Goal: Navigation & Orientation: Find specific page/section

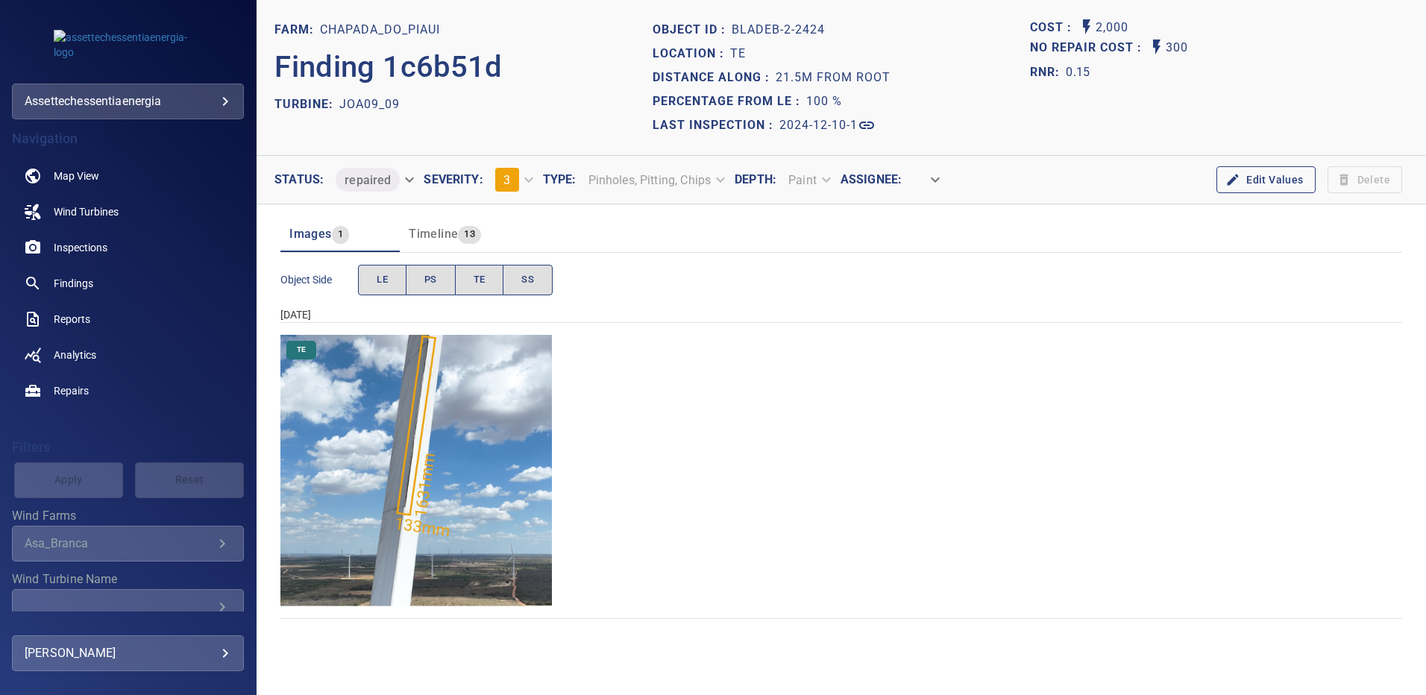
click at [433, 423] on img "Chapada_do_Piaui/JOA09_09/2024-12-10-1/2024-12-10-2/image104wp104.jpg" at bounding box center [417, 471] width 272 height 272
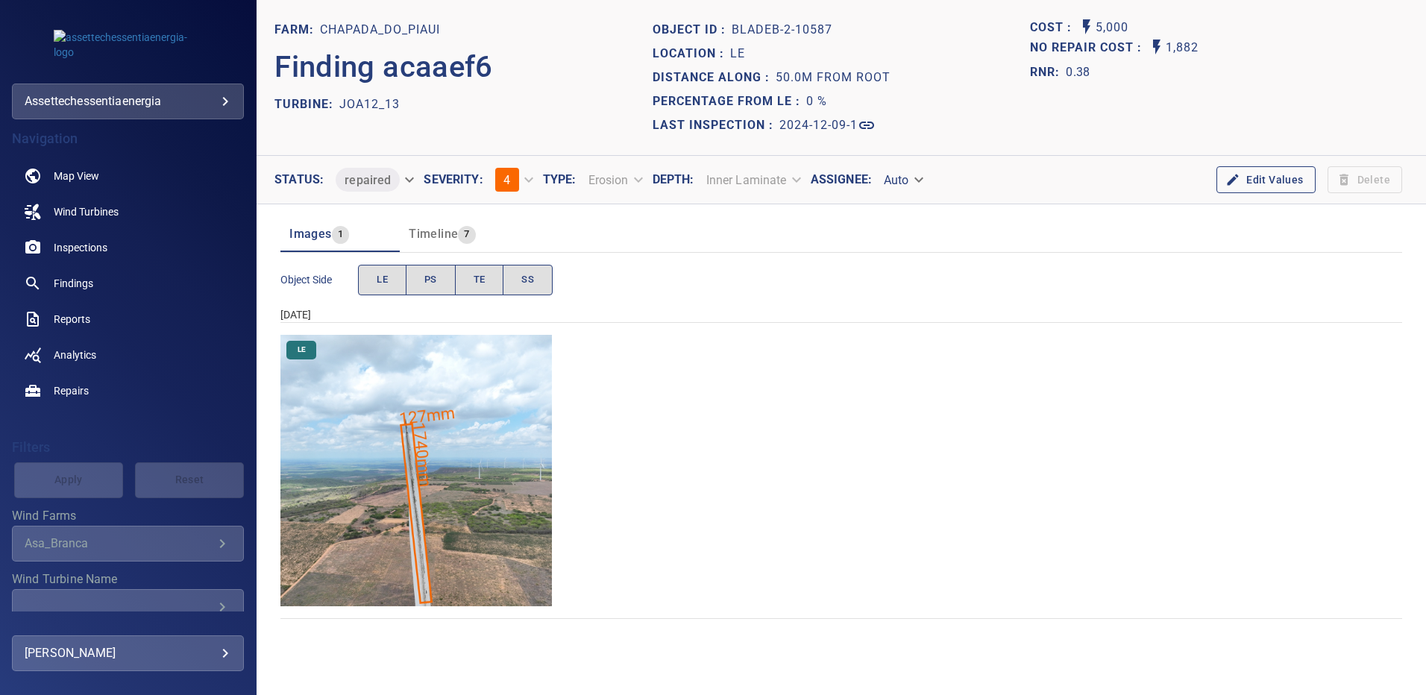
click at [454, 490] on img "Chapada_do_Piaui/JOA12_13/2024-12-09-1/2024-12-09-2/image97wp97.jpg" at bounding box center [417, 471] width 272 height 272
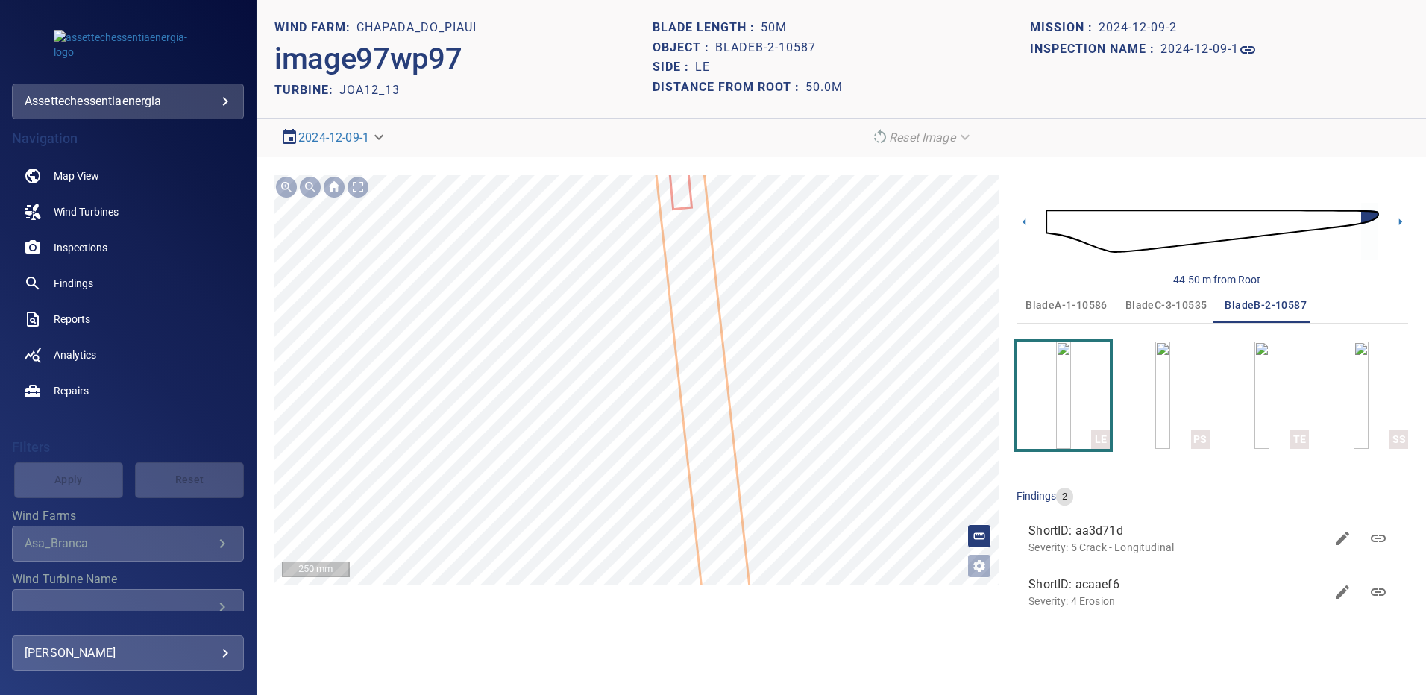
click at [711, 380] on icon at bounding box center [711, 449] width 115 height 636
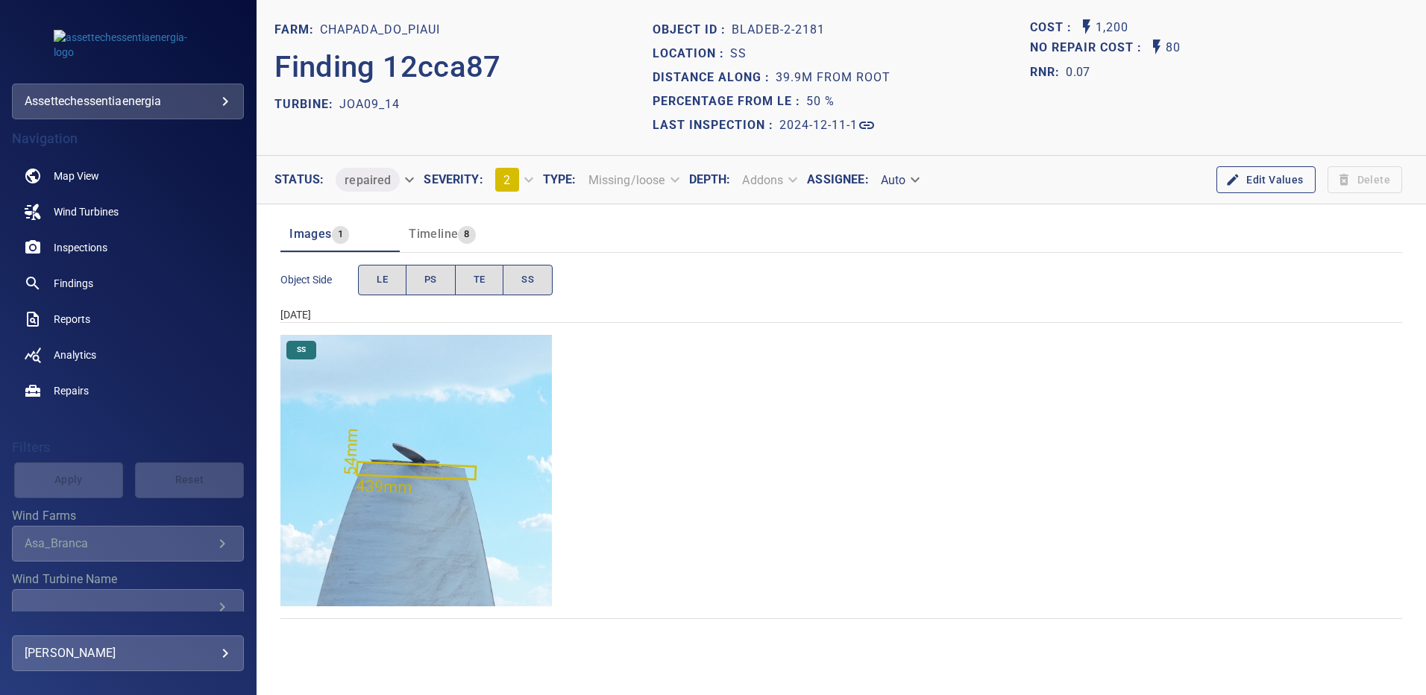
click at [433, 493] on img "Chapada_do_Piaui/JOA09_14/2024-12-11-1/2024-12-11-2/image104wp104.jpg" at bounding box center [417, 471] width 272 height 272
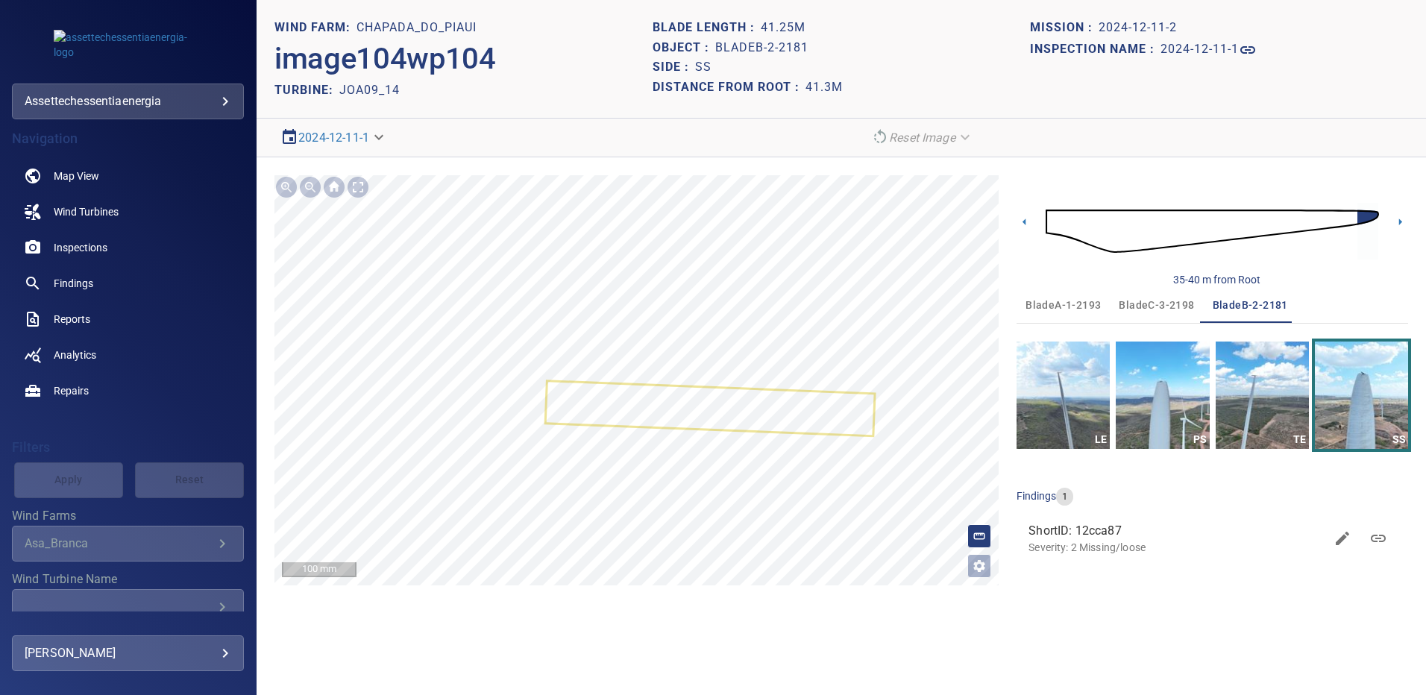
click at [1391, 226] on div "35-40 m from Root" at bounding box center [1213, 231] width 392 height 112
click at [1394, 222] on icon at bounding box center [1401, 222] width 16 height 16
click at [1400, 222] on icon at bounding box center [1401, 222] width 3 height 7
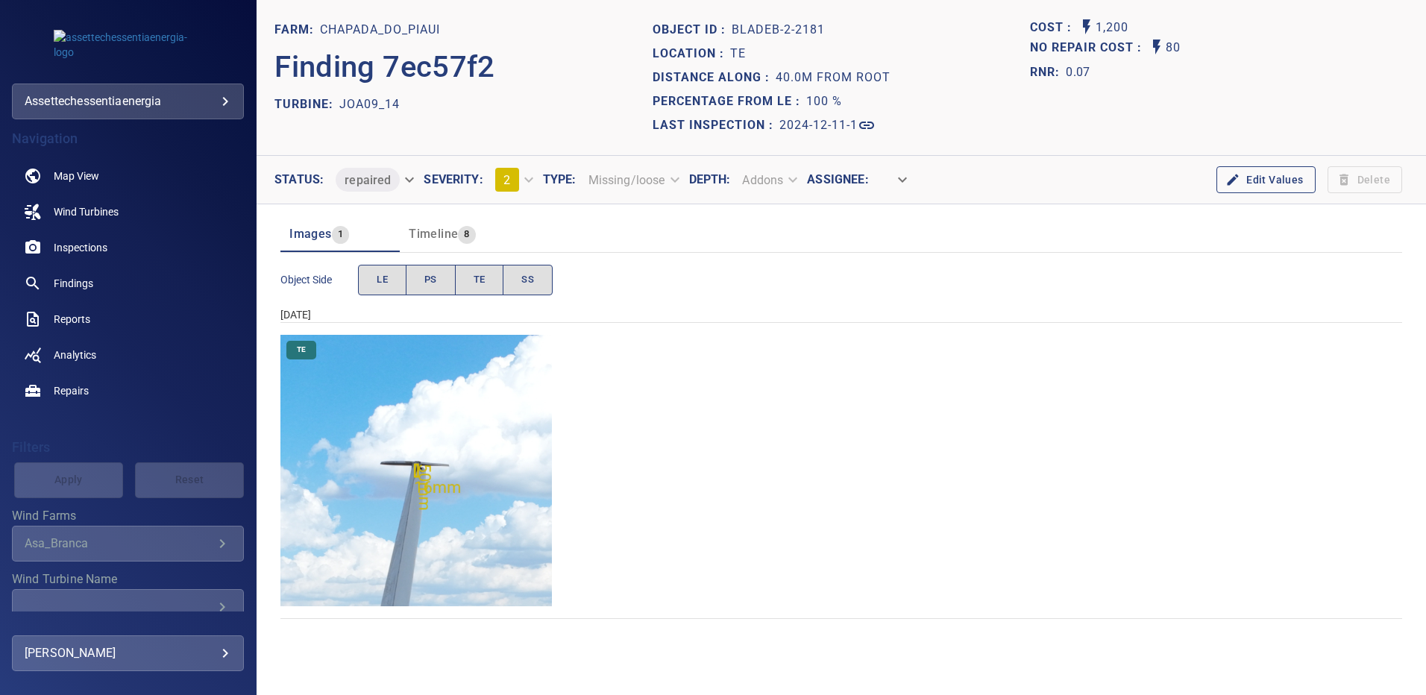
click at [445, 472] on img "Chapada_do_Piaui/JOA09_14/2024-12-11-1/2024-12-11-2/image120wp120.jpg" at bounding box center [417, 471] width 272 height 272
